Goal: Navigation & Orientation: Find specific page/section

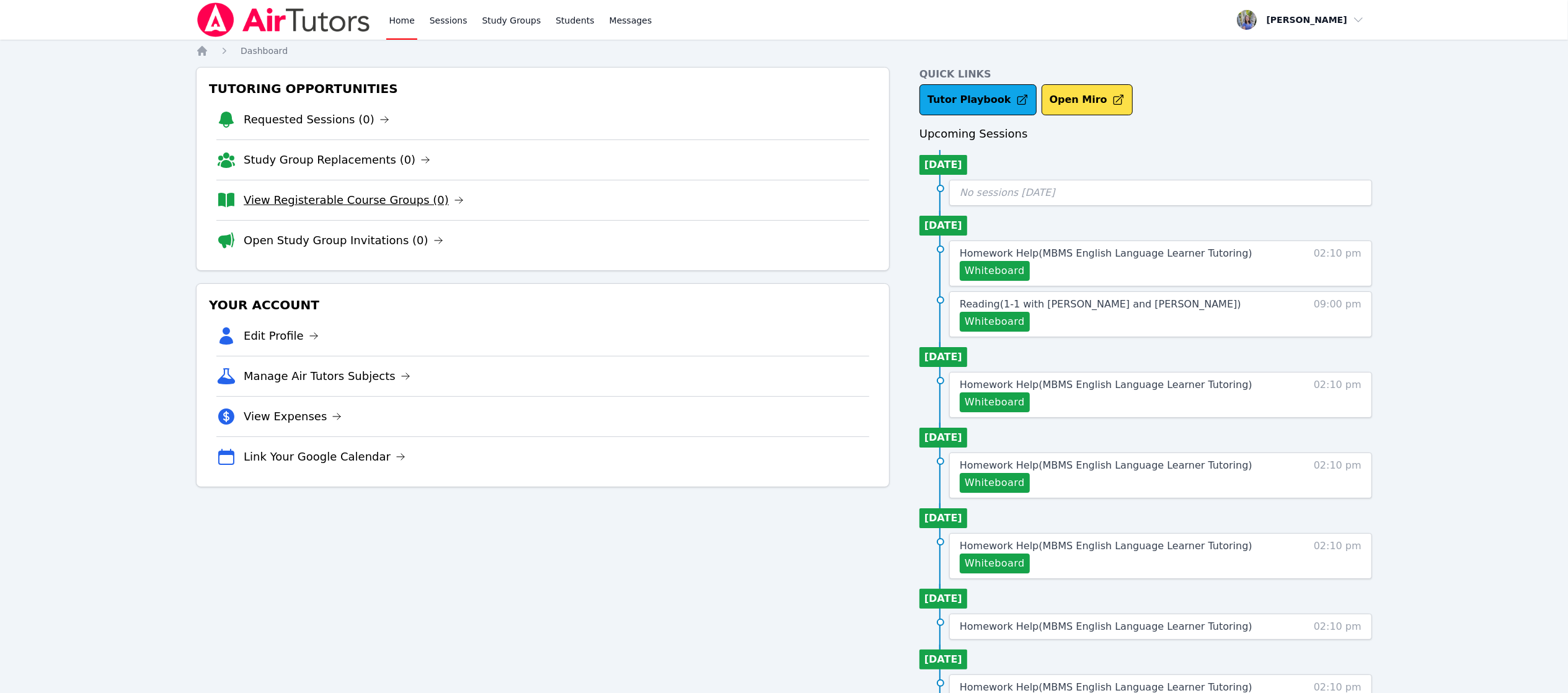
click at [318, 203] on link "View Registerable Course Groups (0)" at bounding box center [354, 199] width 220 height 17
